Goal: Transaction & Acquisition: Purchase product/service

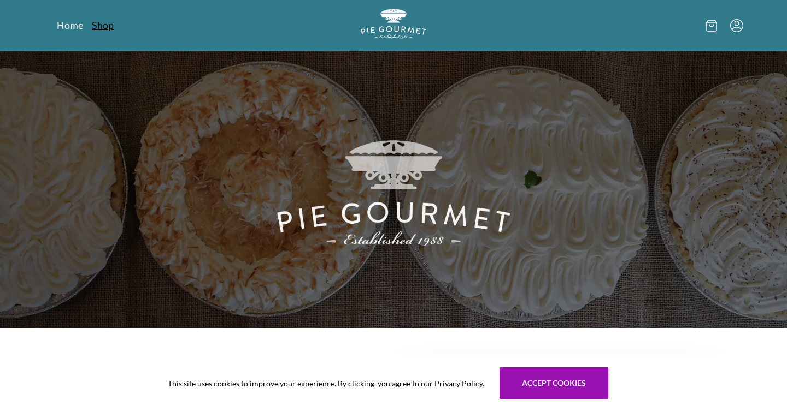
click at [108, 28] on link "Shop" at bounding box center [103, 25] width 22 height 13
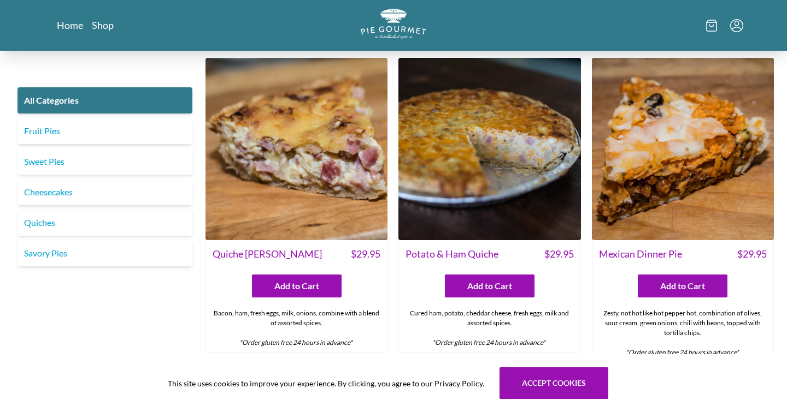
scroll to position [1253, 0]
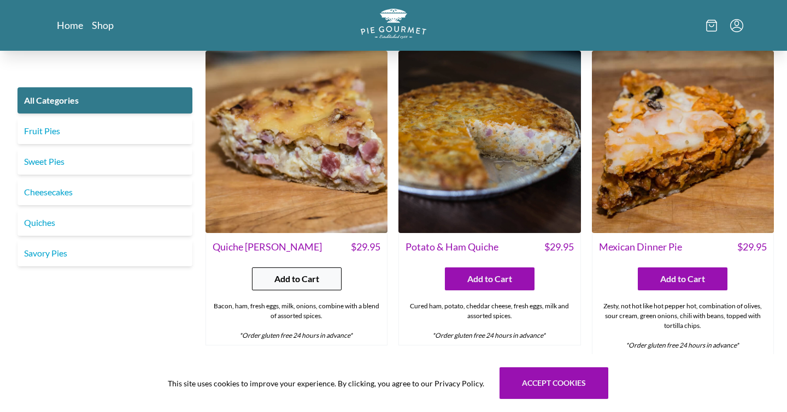
click at [314, 271] on button "Add to Cart" at bounding box center [297, 279] width 90 height 23
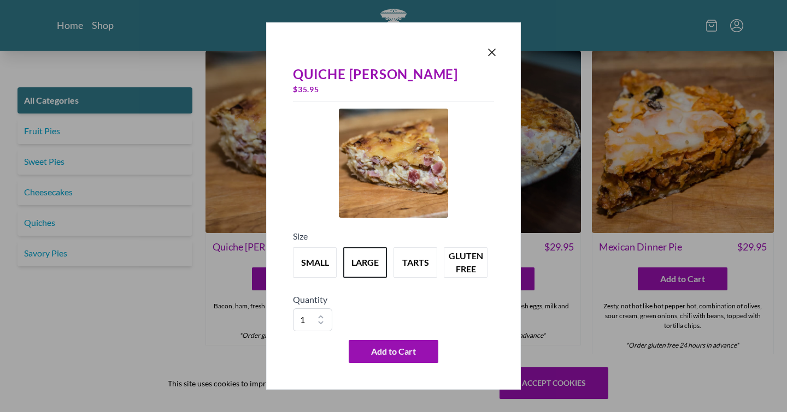
click at [392, 365] on div "Quiche [PERSON_NAME] $ 35.95 Size small large tarts gluten free Quantity 1 2 3 …" at bounding box center [393, 214] width 210 height 308
click at [393, 355] on span "Add to Cart" at bounding box center [393, 351] width 45 height 13
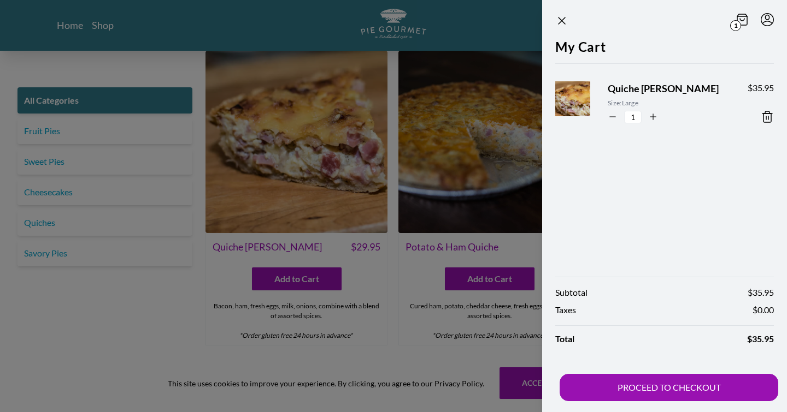
click at [140, 327] on div at bounding box center [393, 206] width 787 height 412
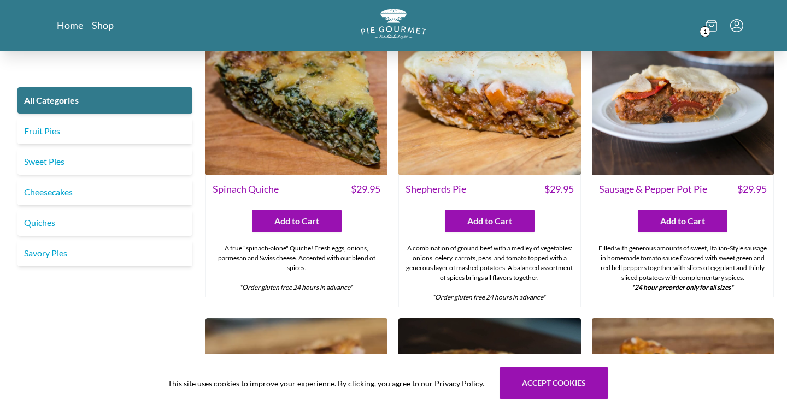
scroll to position [985, 0]
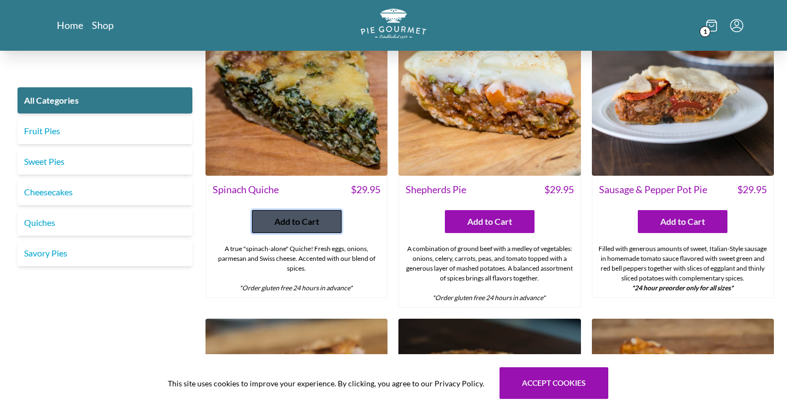
click at [332, 211] on button "Add to Cart" at bounding box center [297, 221] width 90 height 23
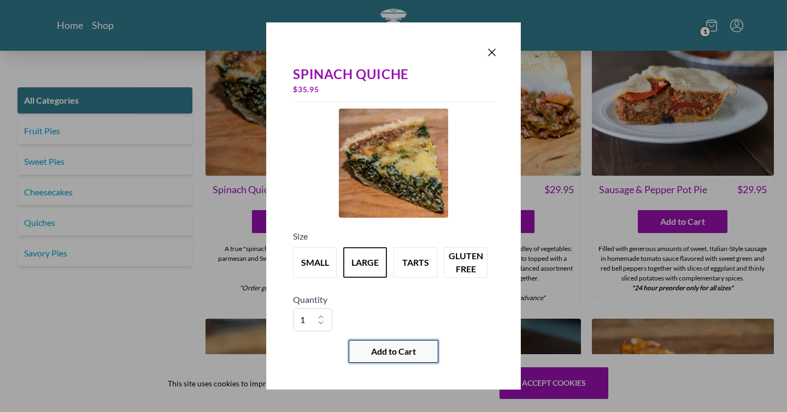
click at [380, 355] on span "Add to Cart" at bounding box center [393, 351] width 45 height 13
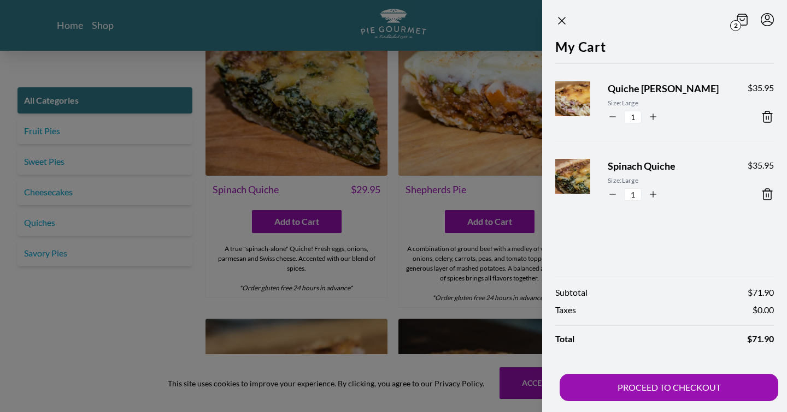
click at [106, 302] on div at bounding box center [393, 206] width 787 height 412
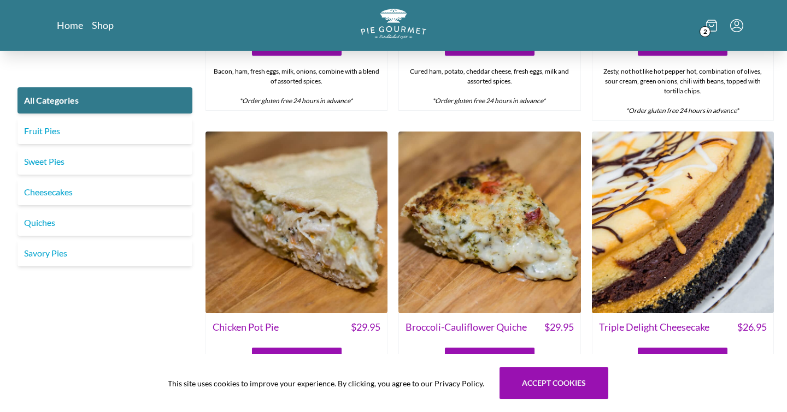
scroll to position [1499, 0]
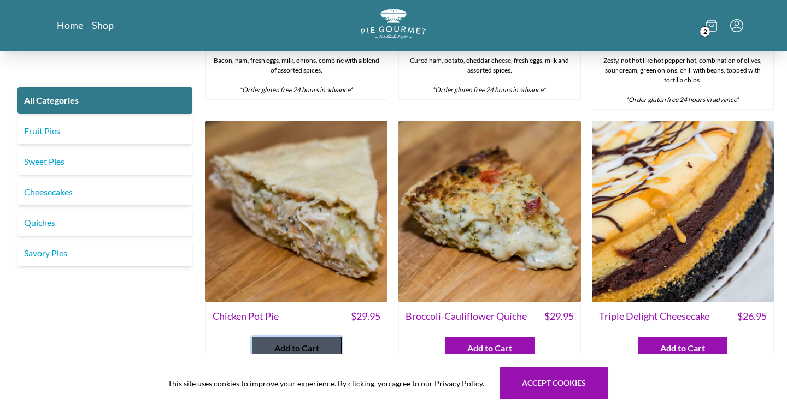
click at [303, 342] on span "Add to Cart" at bounding box center [296, 348] width 45 height 13
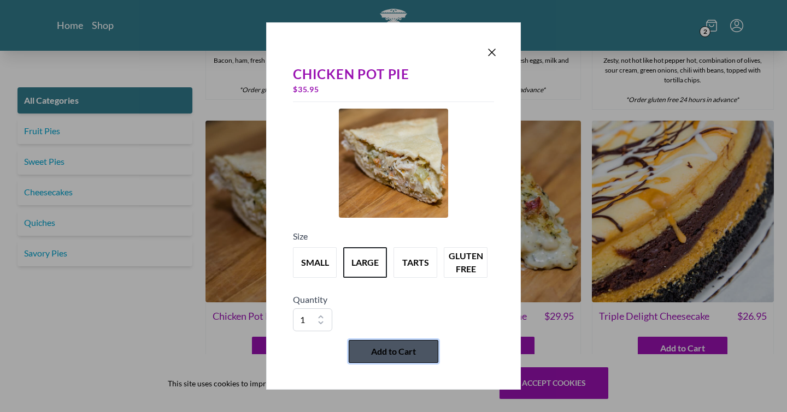
click at [374, 354] on span "Add to Cart" at bounding box center [393, 351] width 45 height 13
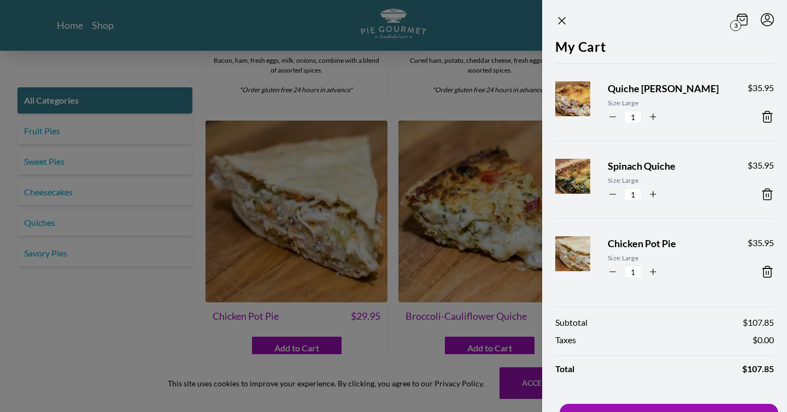
click at [152, 314] on div at bounding box center [393, 206] width 787 height 412
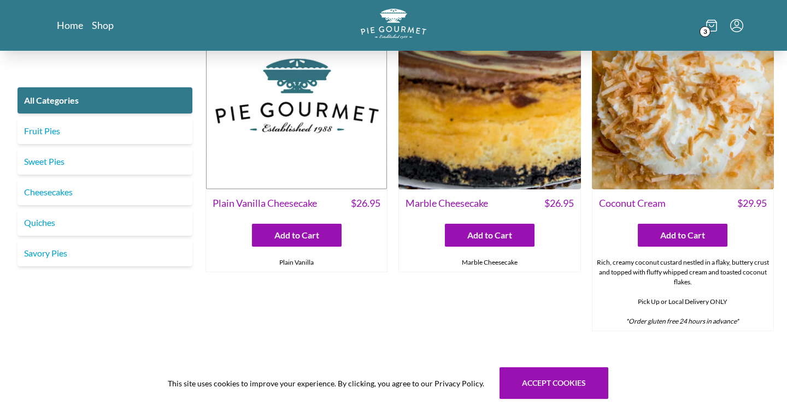
scroll to position [1944, 0]
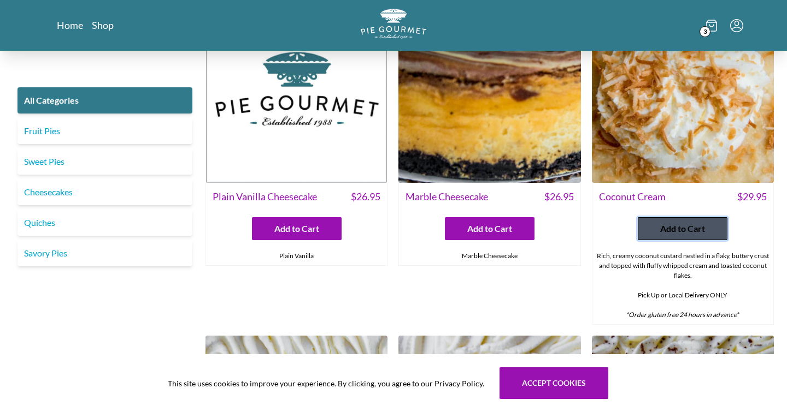
click at [665, 222] on span "Add to Cart" at bounding box center [682, 228] width 45 height 13
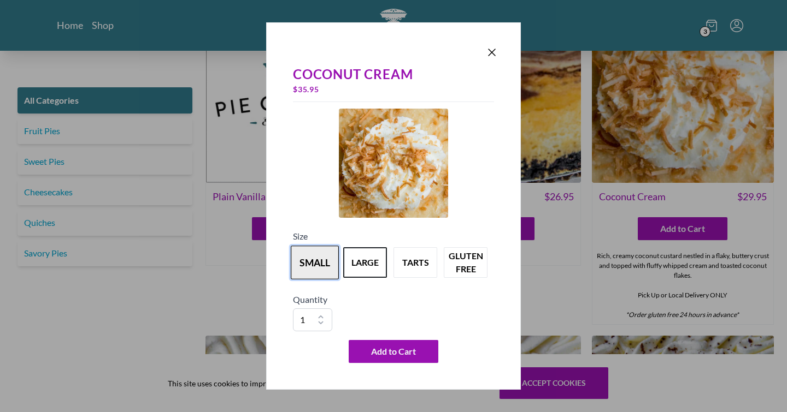
click at [328, 266] on button "small" at bounding box center [315, 263] width 48 height 34
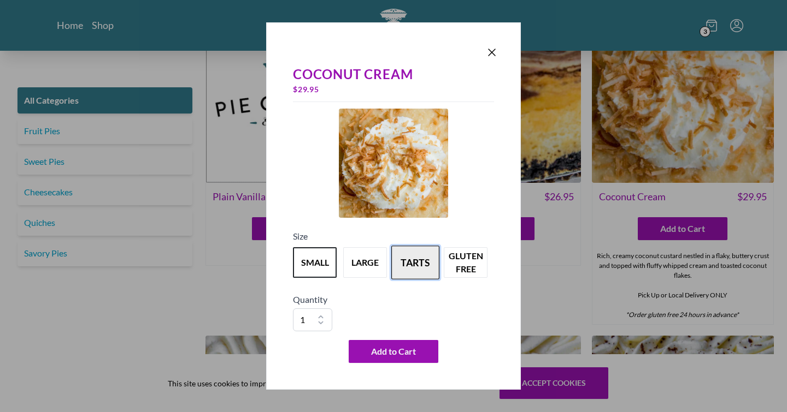
click at [393, 263] on button "tarts" at bounding box center [415, 263] width 48 height 34
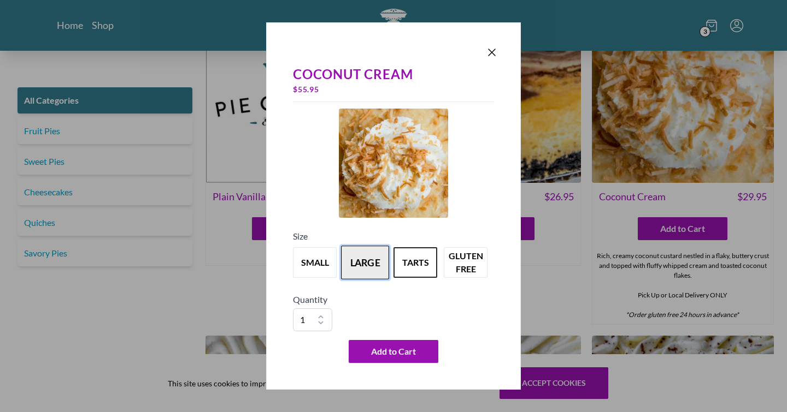
click at [373, 267] on button "large" at bounding box center [365, 263] width 48 height 34
click at [382, 373] on div "Coconut Cream $ 35.95 Size small large tarts gluten free Quantity 1 2 3 4 5 6 7…" at bounding box center [393, 206] width 255 height 368
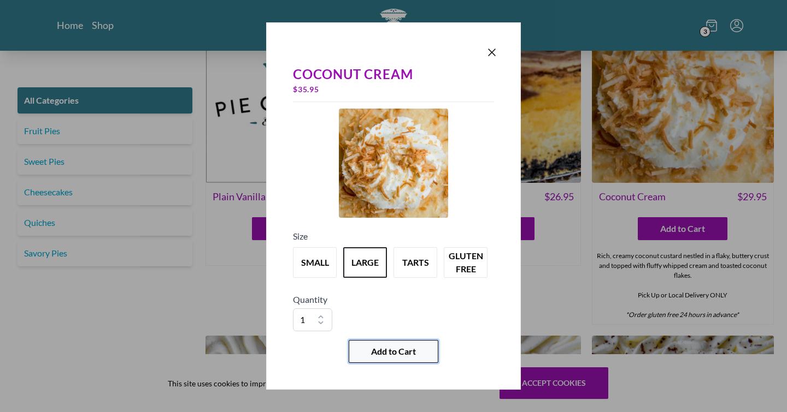
click at [388, 355] on span "Add to Cart" at bounding box center [393, 351] width 45 height 13
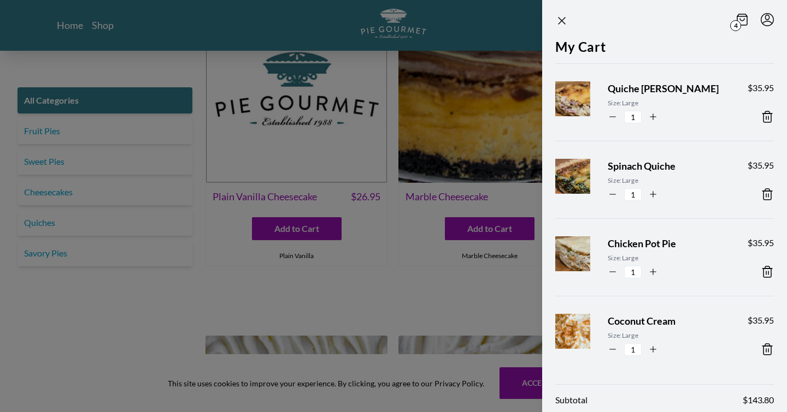
click at [298, 235] on div at bounding box center [393, 206] width 787 height 412
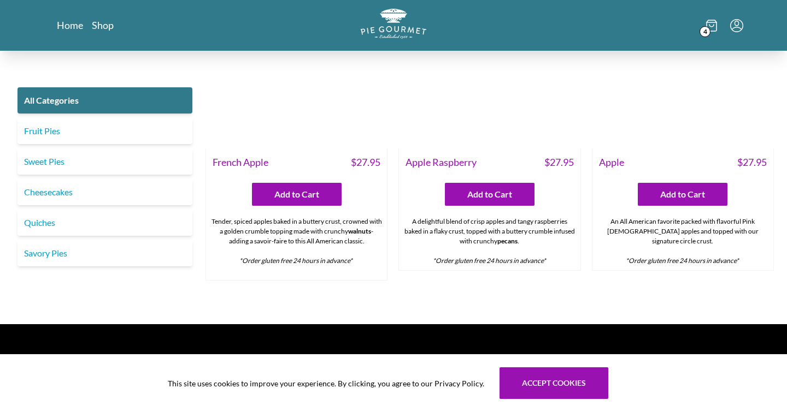
scroll to position [3634, 0]
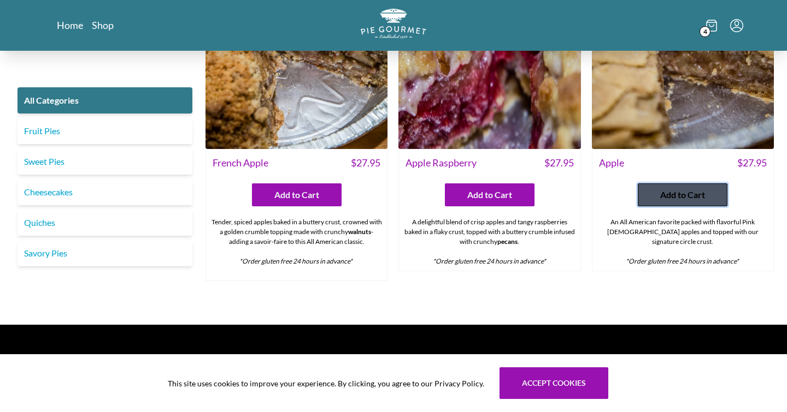
click at [670, 184] on button "Add to Cart" at bounding box center [683, 195] width 90 height 23
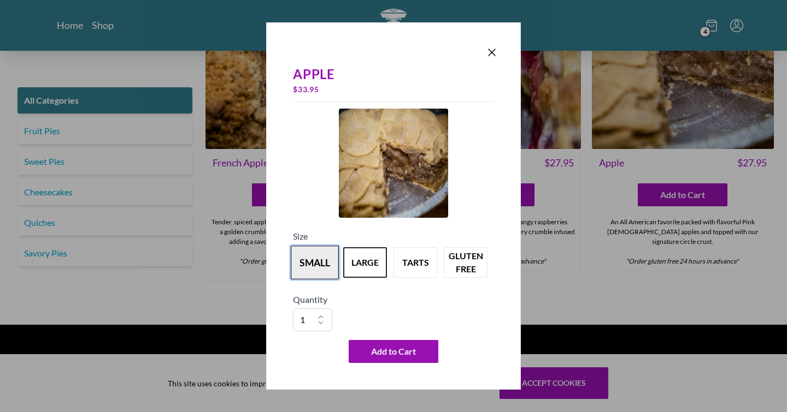
click at [311, 274] on button "small" at bounding box center [315, 263] width 48 height 34
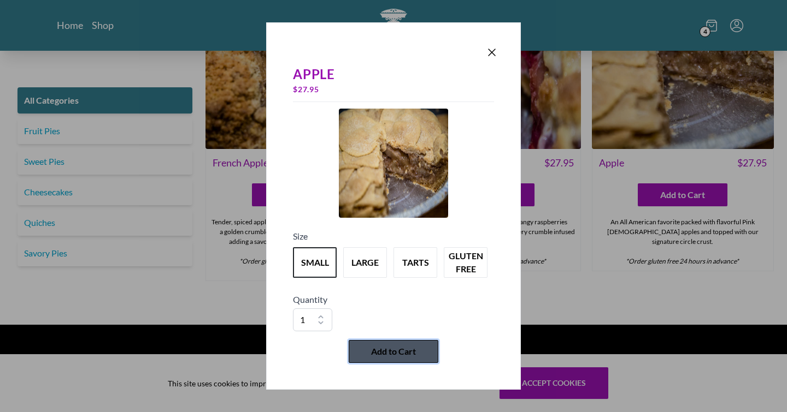
click at [377, 348] on span "Add to Cart" at bounding box center [393, 351] width 45 height 13
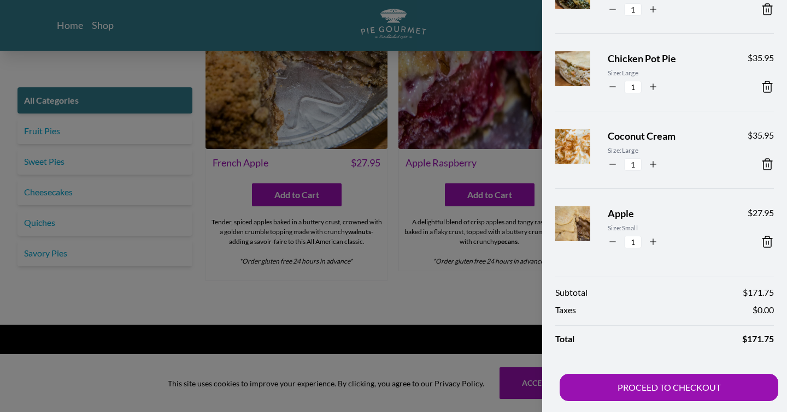
scroll to position [0, 0]
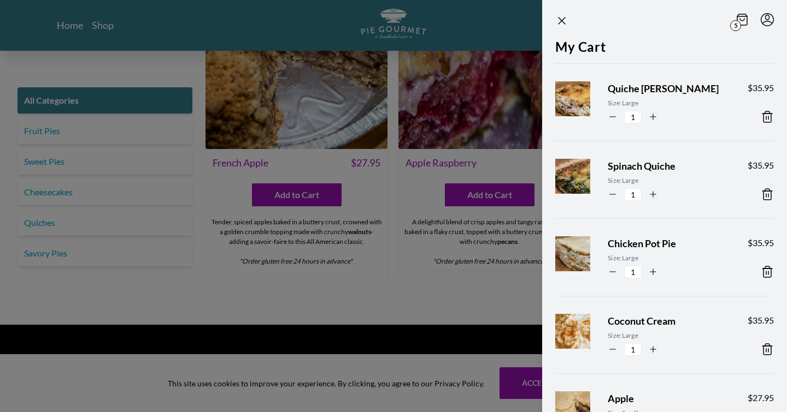
click at [590, 399] on div "5 My Cart Quiche [PERSON_NAME] Size: Large 1 $ 35.95 Spinach Quiche Size: Large…" at bounding box center [664, 206] width 245 height 412
click at [606, 387] on div "5 My Cart Quiche [PERSON_NAME] Size: Large 1 $ 35.95 Spinach Quiche Size: Large…" at bounding box center [664, 206] width 245 height 412
click at [608, 384] on div "5 My Cart Quiche [PERSON_NAME] Size: Large 1 $ 35.95 Spinach Quiche Size: Large…" at bounding box center [664, 206] width 245 height 412
click at [648, 388] on div "5 My Cart Quiche [PERSON_NAME] Size: Large 1 $ 35.95 Spinach Quiche Size: Large…" at bounding box center [664, 206] width 245 height 412
click at [736, 30] on span "5" at bounding box center [735, 25] width 11 height 11
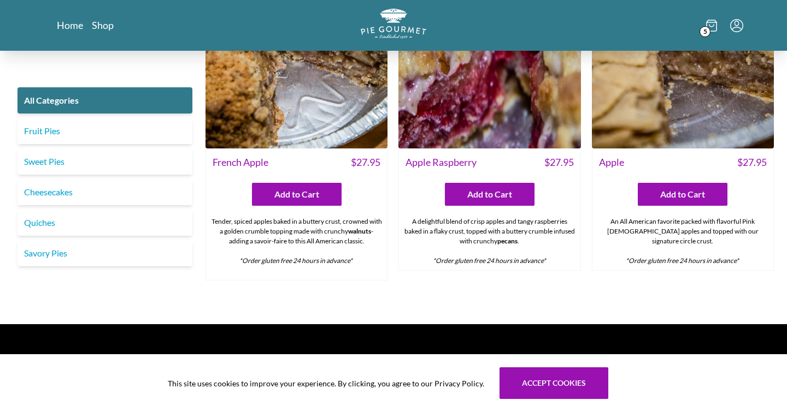
scroll to position [3634, 0]
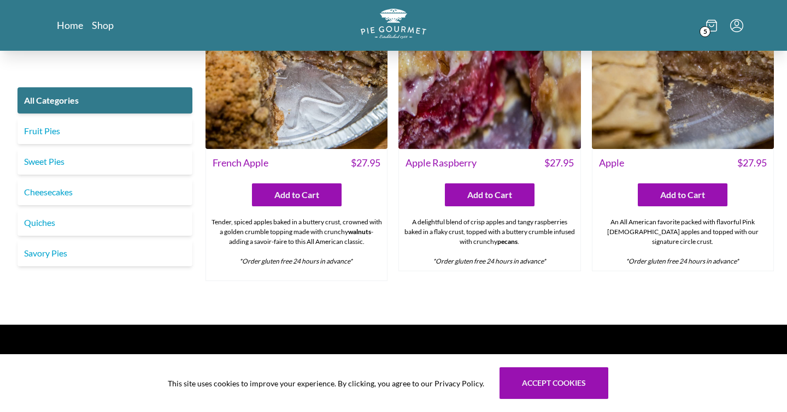
click at [530, 406] on div "This site uses cookies to improve your experience. By clicking, you agree to ou…" at bounding box center [393, 384] width 787 height 58
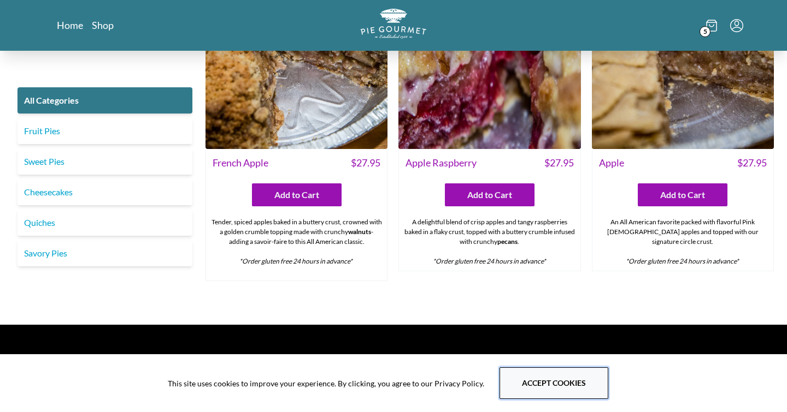
click at [534, 387] on button "Accept cookies" at bounding box center [553, 384] width 109 height 32
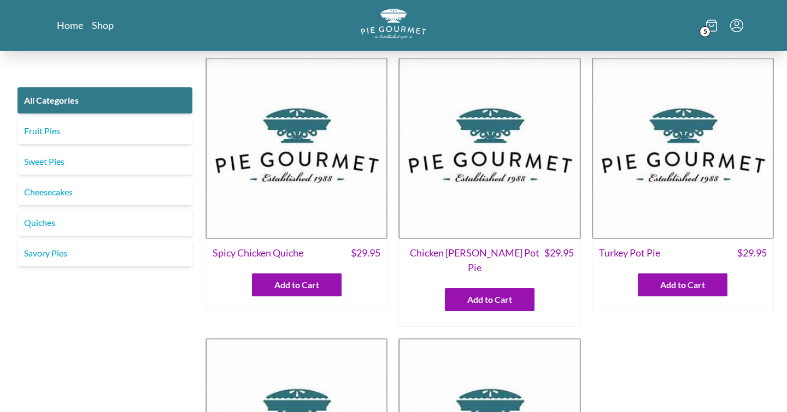
scroll to position [0, 0]
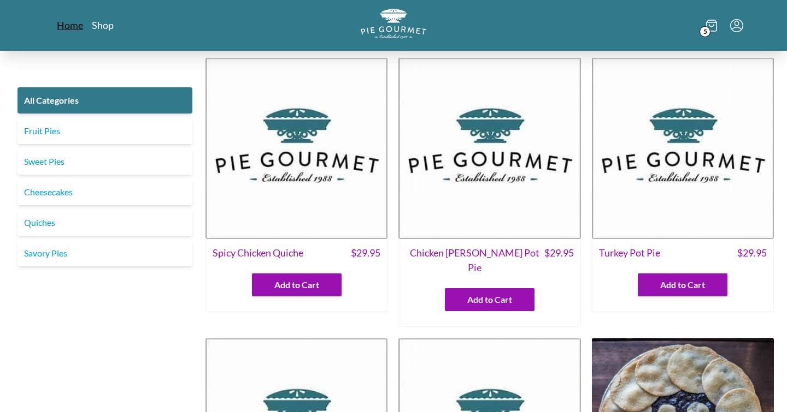
click at [76, 27] on link "Home" at bounding box center [70, 25] width 26 height 13
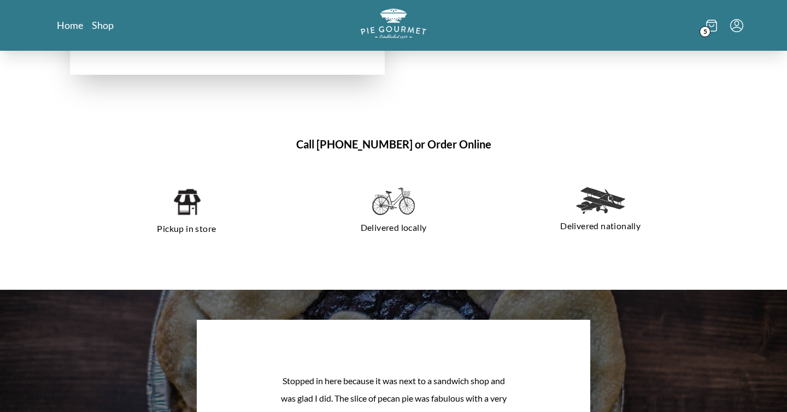
scroll to position [704, 0]
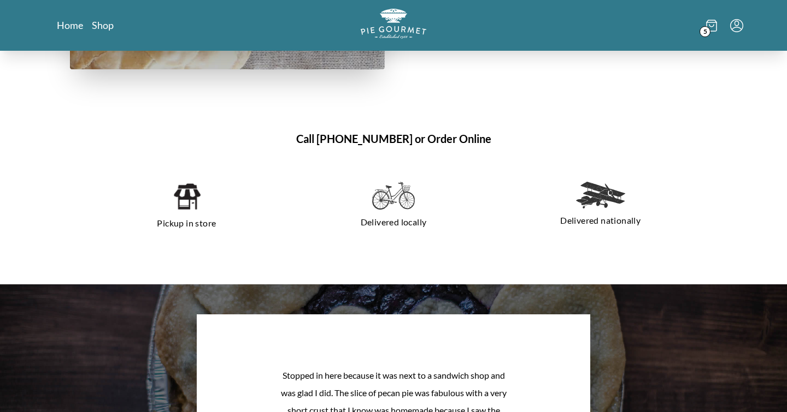
click at [611, 203] on img at bounding box center [600, 195] width 49 height 27
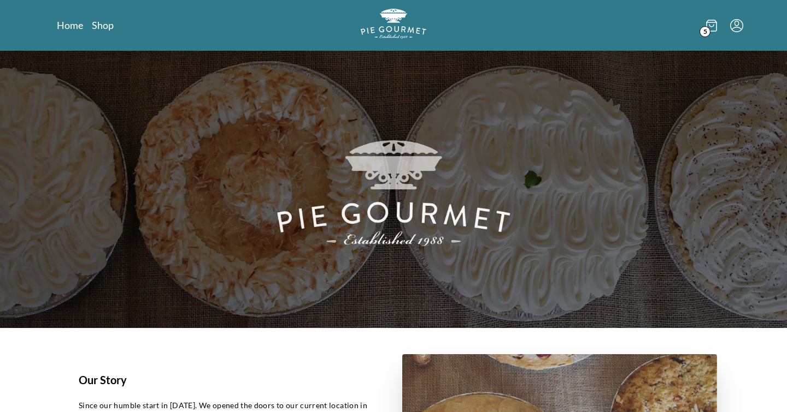
scroll to position [0, 0]
